Goal: Information Seeking & Learning: Learn about a topic

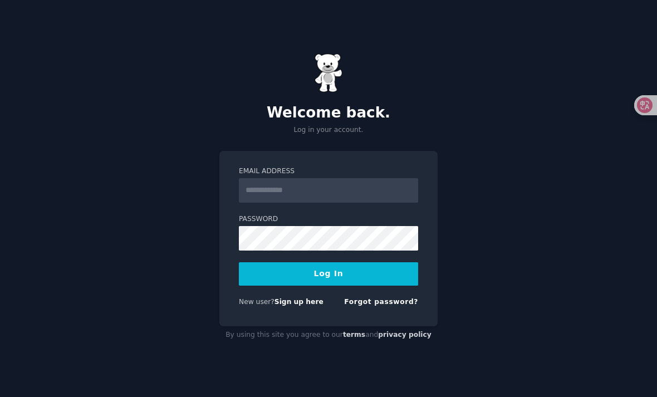
scroll to position [36, 0]
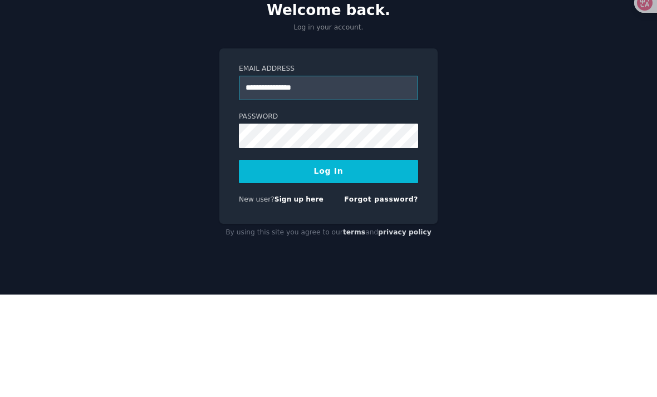
type input "**********"
click at [348, 262] on button "Log In" at bounding box center [328, 273] width 179 height 23
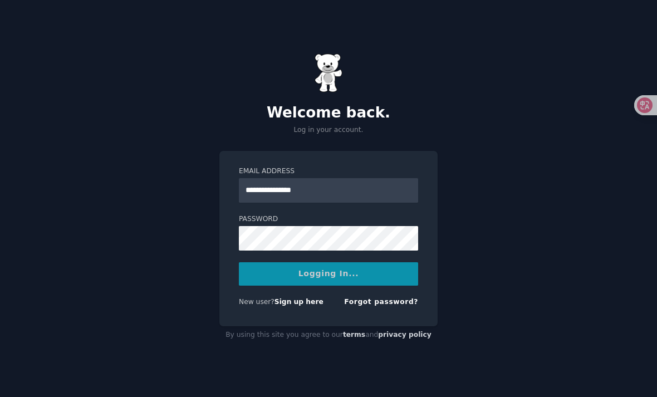
scroll to position [0, 0]
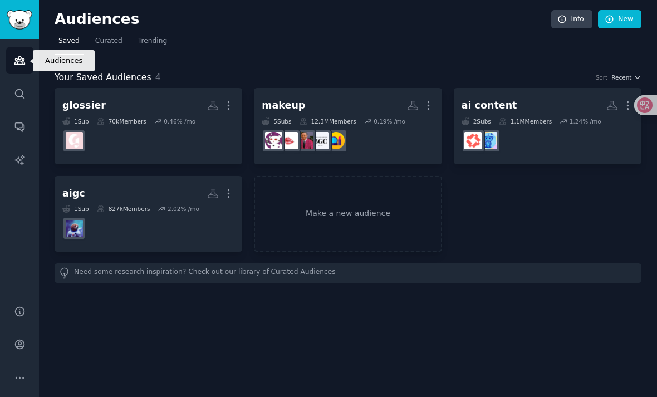
click at [28, 61] on link "Audiences" at bounding box center [19, 60] width 27 height 27
click at [110, 38] on span "Curated" at bounding box center [108, 41] width 27 height 10
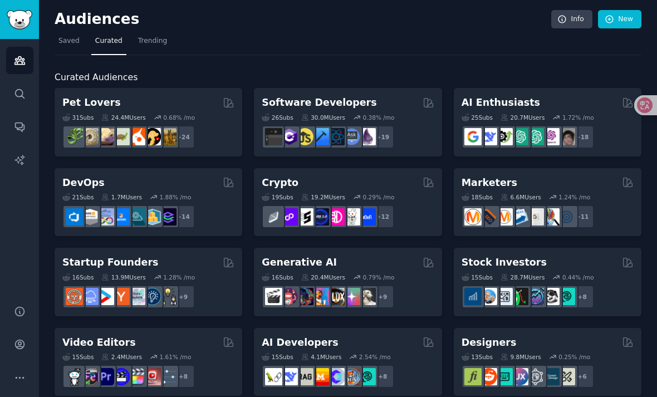
click at [142, 39] on span "Trending" at bounding box center [152, 41] width 29 height 10
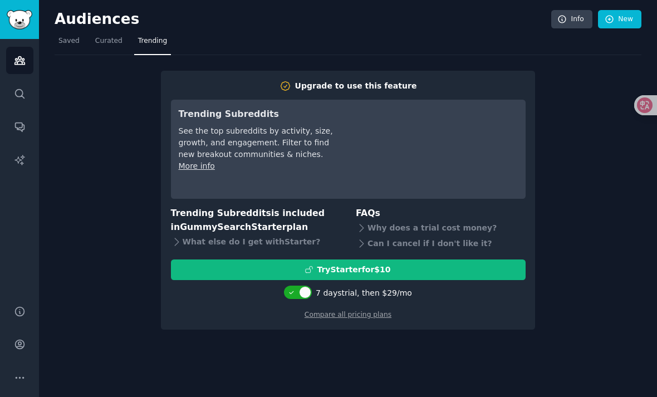
click at [576, 177] on div "Upgrade to use this feature Trending Subreddits See the top subreddits by activ…" at bounding box center [348, 192] width 587 height 275
click at [137, 213] on div "Upgrade to use this feature Trending Subreddits See the top subreddits by activ…" at bounding box center [348, 192] width 587 height 275
click at [593, 170] on div "Upgrade to use this feature Trending Subreddits See the top subreddits by activ…" at bounding box center [348, 192] width 587 height 275
click at [509, 264] on div "Try Starter for $10" at bounding box center [349, 270] width 354 height 12
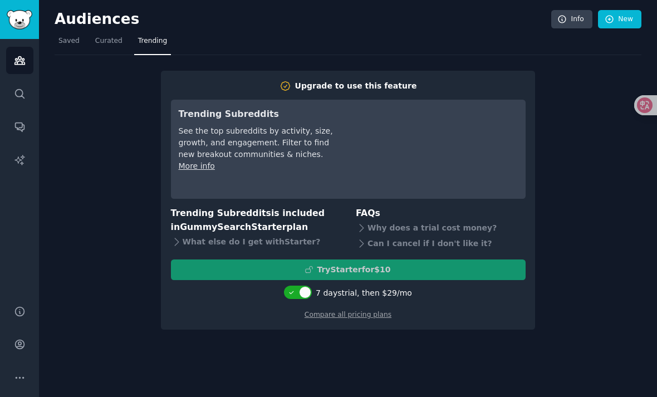
click at [546, 48] on nav "Saved Curated Trending" at bounding box center [348, 43] width 587 height 23
click at [15, 91] on icon "Sidebar" at bounding box center [20, 94] width 12 height 12
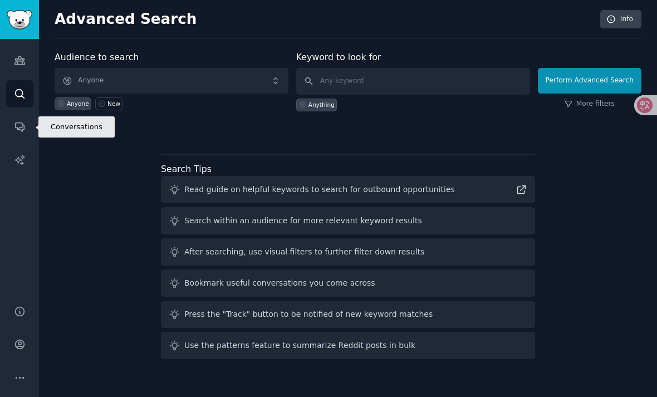
click at [13, 120] on link "Conversations" at bounding box center [19, 126] width 27 height 27
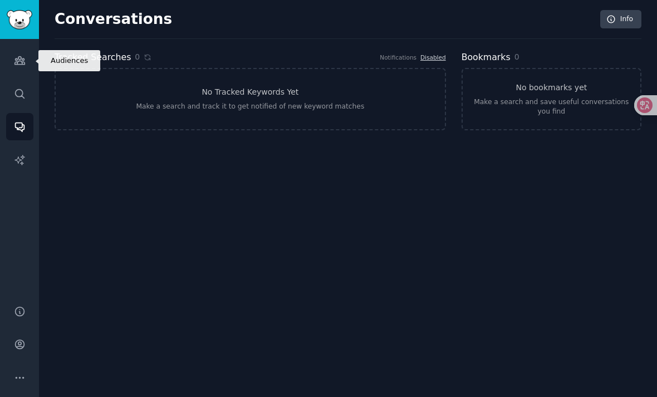
click at [24, 60] on icon "Sidebar" at bounding box center [19, 61] width 10 height 8
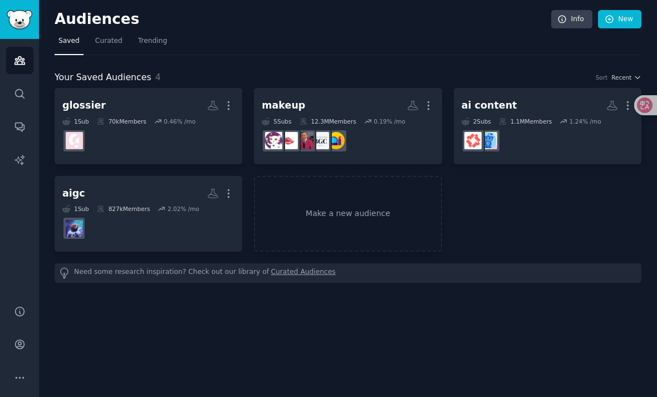
click at [362, 101] on h2 "makeup More" at bounding box center [348, 106] width 172 height 20
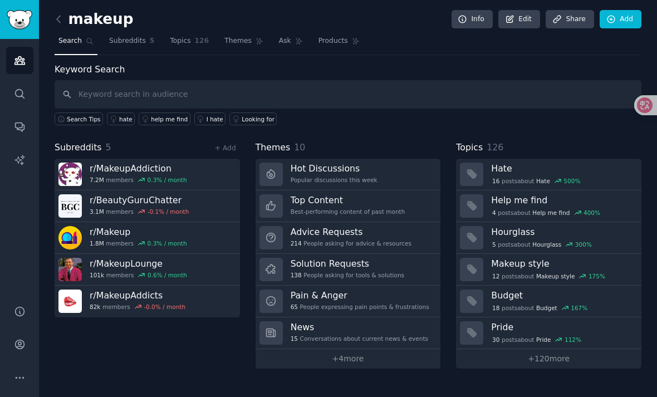
click at [396, 169] on link "Hot Discussions Popular discussions this week" at bounding box center [349, 175] width 186 height 32
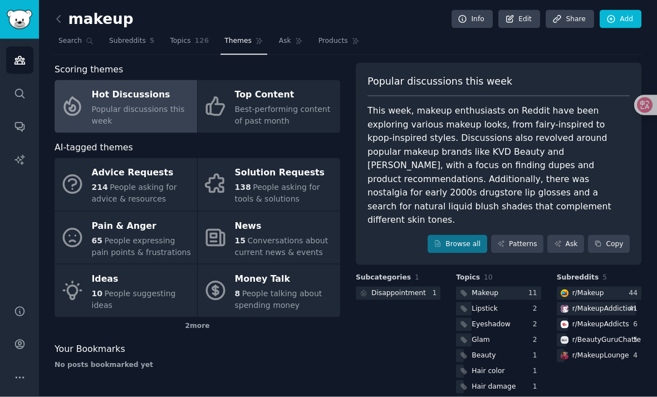
scroll to position [28, 0]
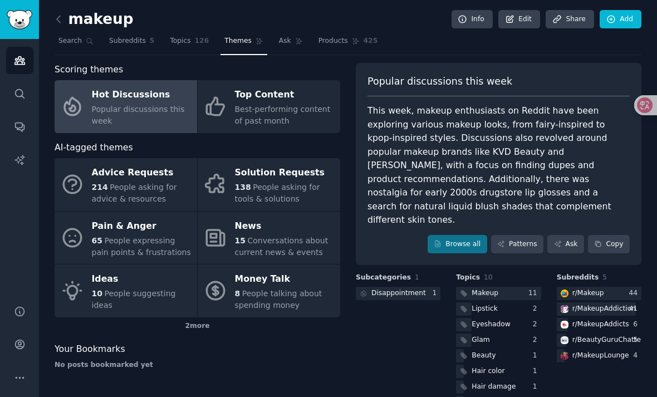
click at [157, 183] on span "People asking for advice & resources" at bounding box center [134, 193] width 85 height 21
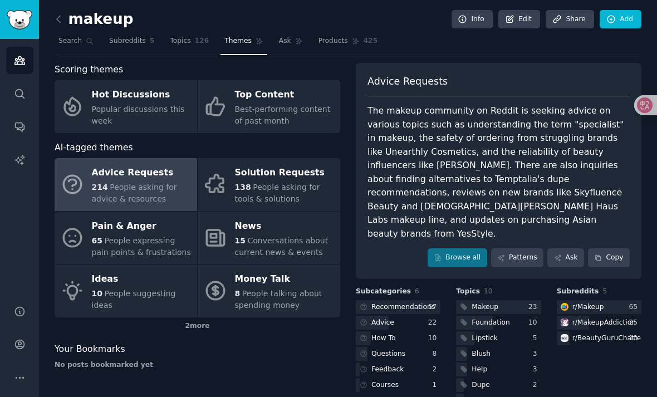
click at [279, 164] on div "Solution Requests" at bounding box center [285, 173] width 100 height 18
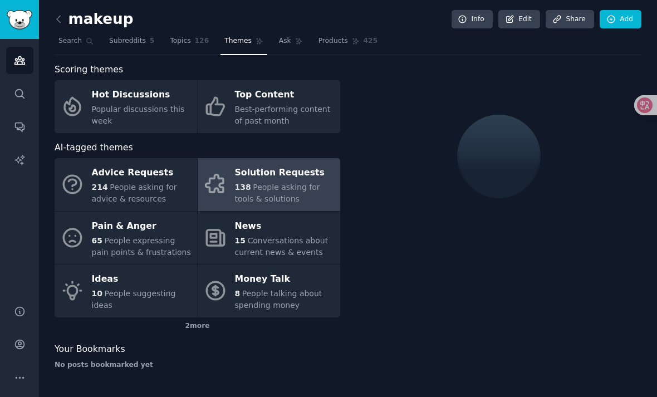
click at [147, 183] on span "People asking for advice & resources" at bounding box center [134, 193] width 85 height 21
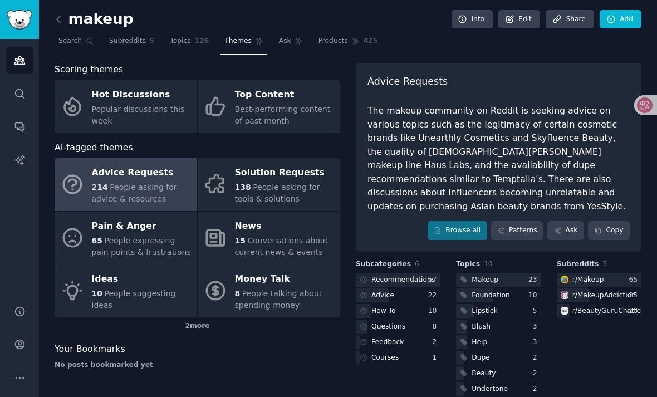
click at [151, 183] on span "People asking for advice & resources" at bounding box center [134, 193] width 85 height 21
click at [250, 164] on div "Solution Requests" at bounding box center [285, 173] width 100 height 18
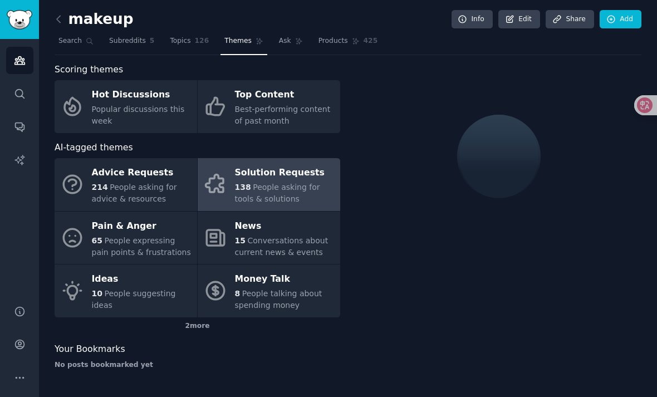
click at [311, 183] on span "People asking for tools & solutions" at bounding box center [277, 193] width 85 height 21
click at [306, 217] on div "News" at bounding box center [285, 226] width 100 height 18
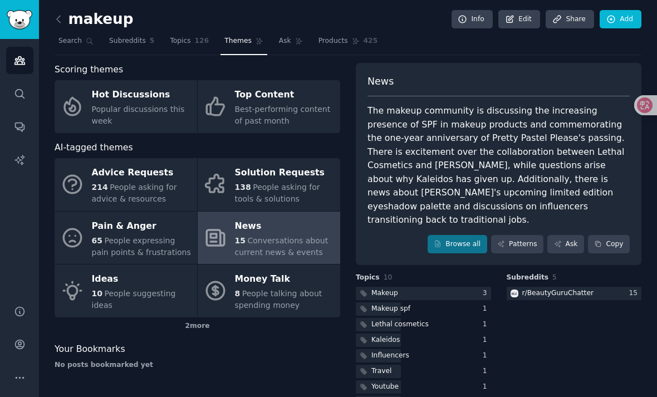
click at [267, 271] on div "Money Talk" at bounding box center [285, 280] width 100 height 18
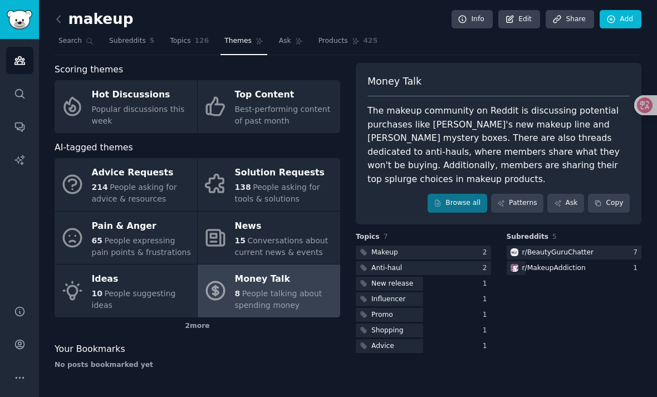
click at [174, 271] on div "Ideas" at bounding box center [142, 280] width 100 height 18
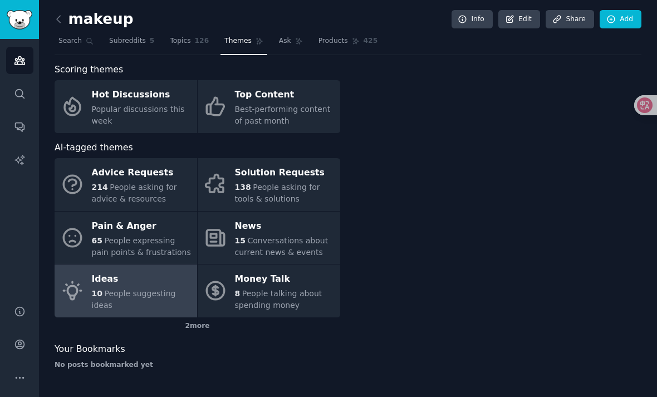
click at [171, 289] on span "People suggesting ideas" at bounding box center [134, 299] width 84 height 21
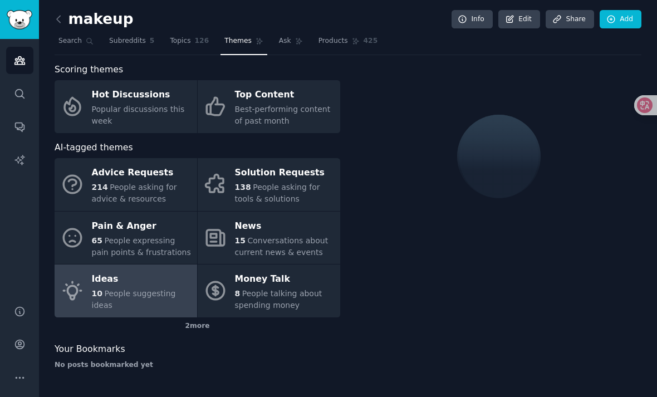
click at [171, 271] on div "Ideas" at bounding box center [142, 280] width 100 height 18
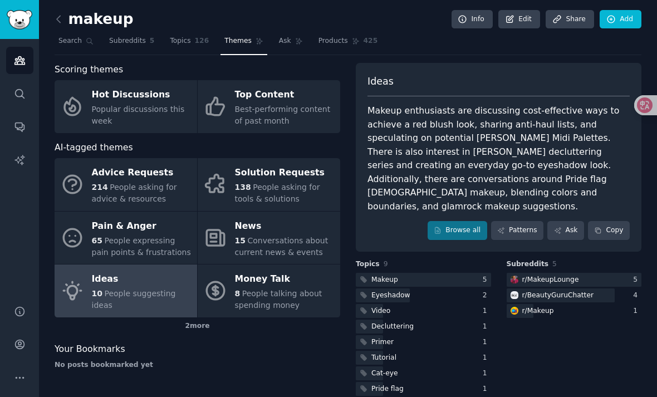
click at [155, 104] on div "Popular discussions this week" at bounding box center [142, 115] width 100 height 23
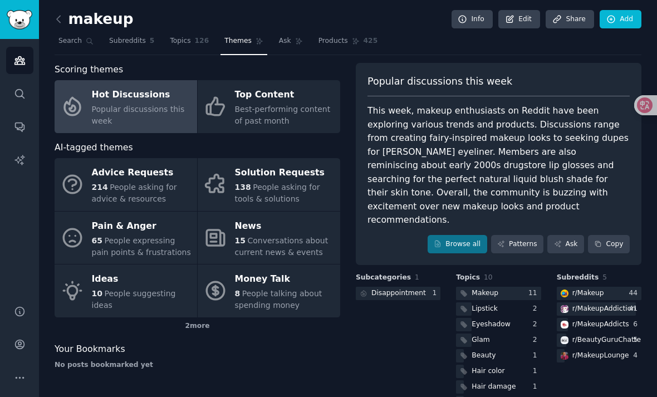
click at [335, 84] on link "Top Content Best-performing content of past month" at bounding box center [269, 106] width 143 height 53
